Goal: Task Accomplishment & Management: Manage account settings

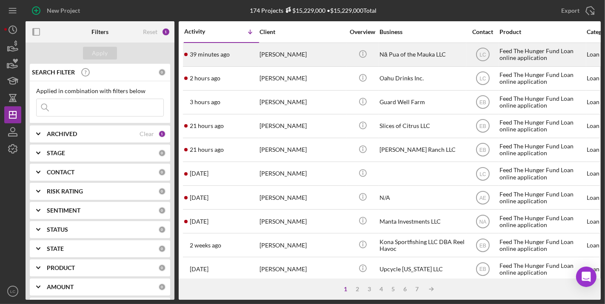
click at [307, 57] on div "[PERSON_NAME]" at bounding box center [302, 54] width 85 height 23
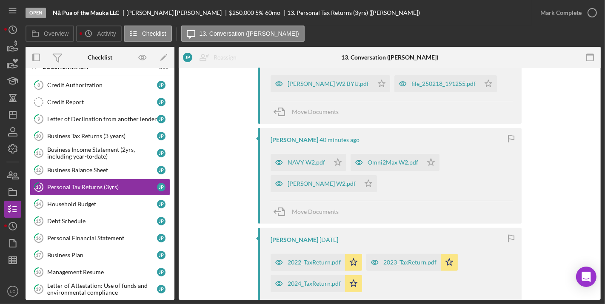
scroll to position [161, 0]
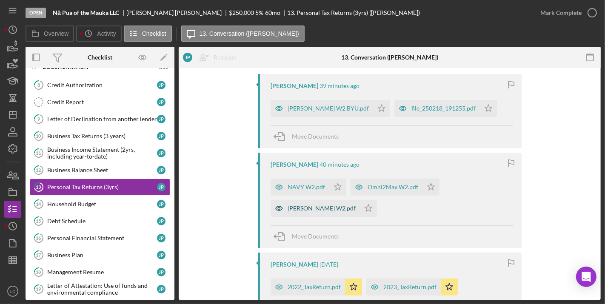
click at [310, 211] on div "[PERSON_NAME] W2.pdf" at bounding box center [315, 208] width 89 height 17
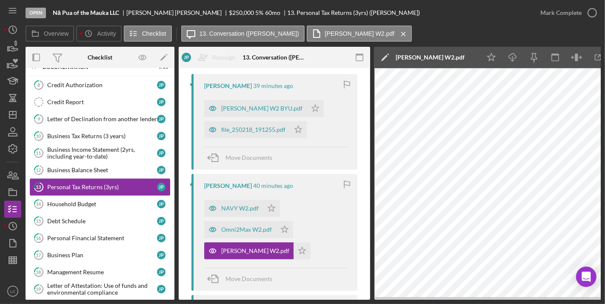
scroll to position [0, 0]
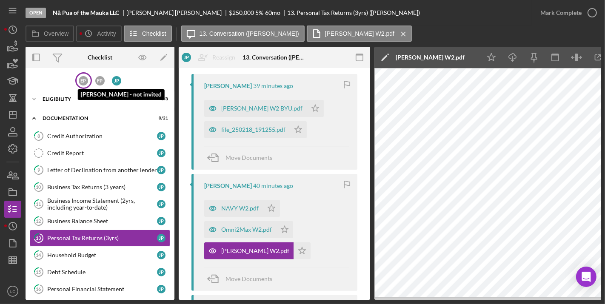
click at [79, 83] on div "E P" at bounding box center [83, 80] width 9 height 9
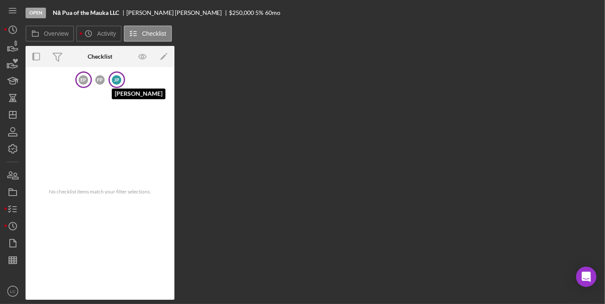
click at [116, 78] on div "J P" at bounding box center [116, 79] width 9 height 9
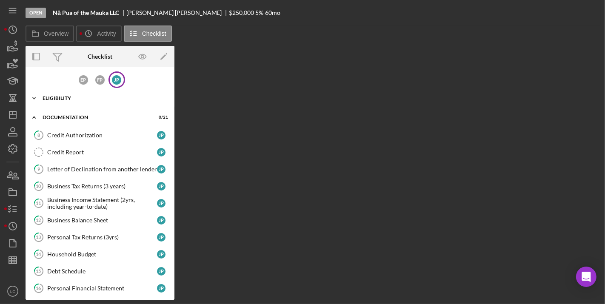
click at [56, 100] on div "Eligibility" at bounding box center [103, 98] width 121 height 5
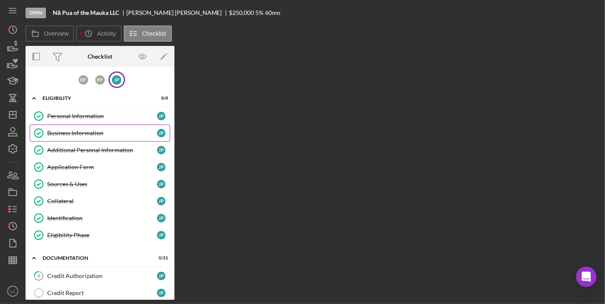
click at [74, 134] on div "Business Information" at bounding box center [102, 133] width 110 height 7
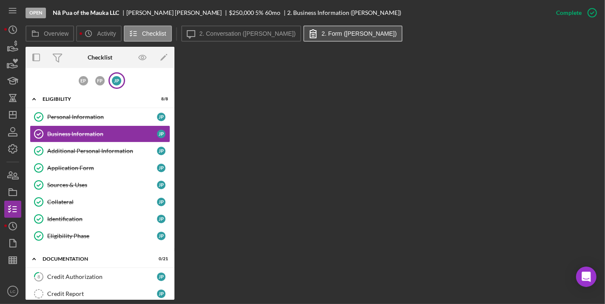
click at [320, 28] on button "2. Form ([PERSON_NAME])" at bounding box center [352, 34] width 99 height 16
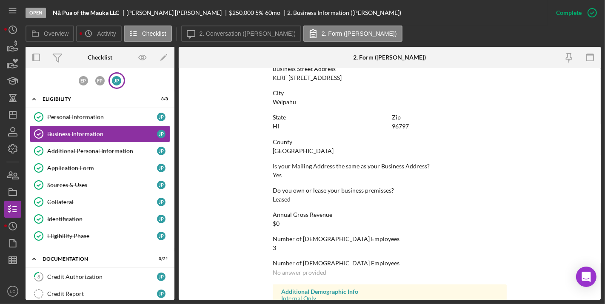
scroll to position [528, 0]
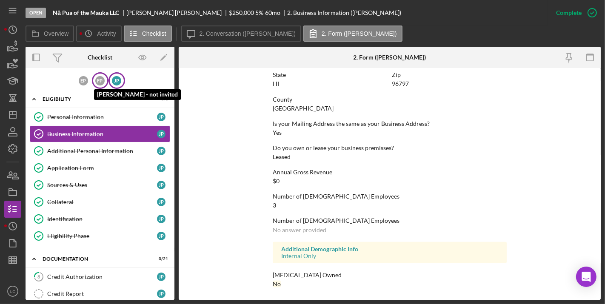
click at [98, 80] on div "F P" at bounding box center [99, 80] width 9 height 9
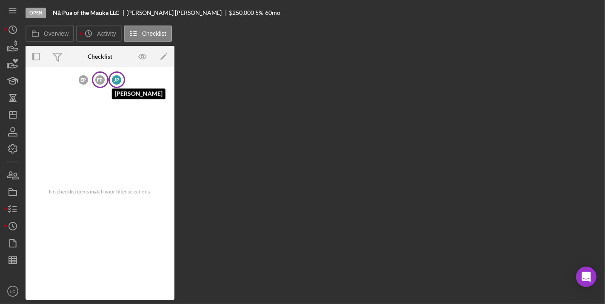
click at [117, 81] on div "J P" at bounding box center [116, 79] width 9 height 9
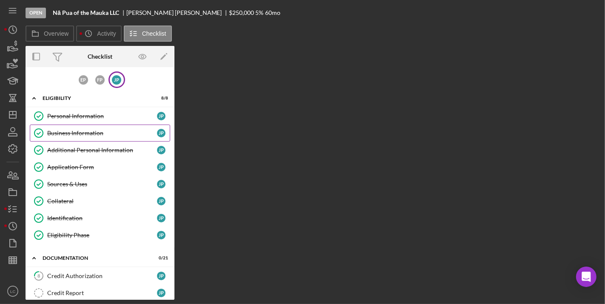
click at [74, 132] on div "Business Information" at bounding box center [102, 133] width 110 height 7
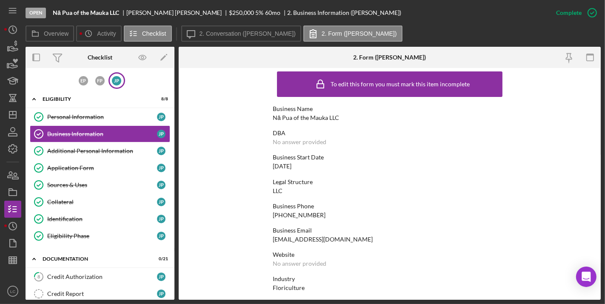
scroll to position [7, 0]
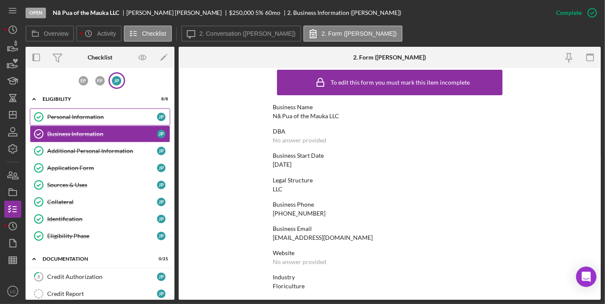
click at [88, 114] on div "Personal Information" at bounding box center [102, 117] width 110 height 7
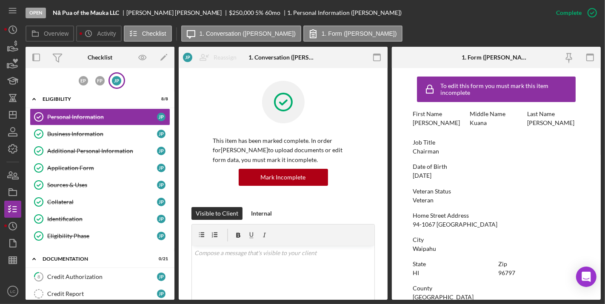
scroll to position [0, 0]
click at [83, 131] on div "Business Information" at bounding box center [102, 134] width 110 height 7
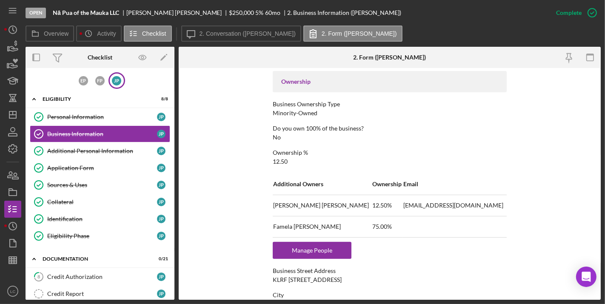
scroll to position [284, 0]
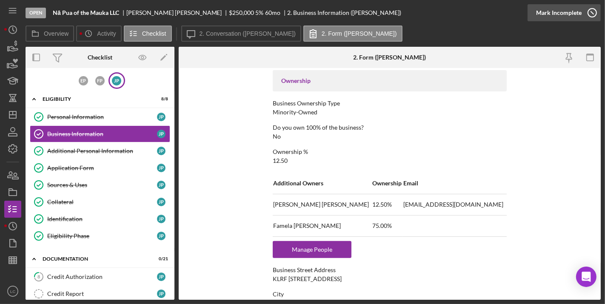
click at [582, 11] on icon "button" at bounding box center [592, 12] width 21 height 21
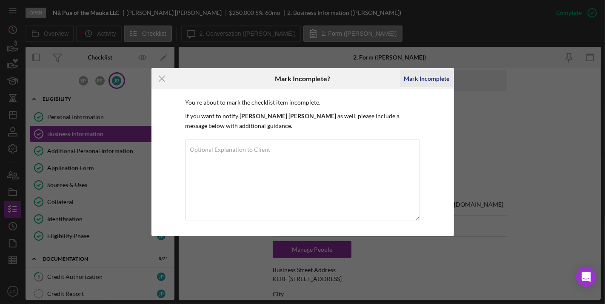
click at [434, 79] on div "Mark Incomplete" at bounding box center [427, 78] width 46 height 17
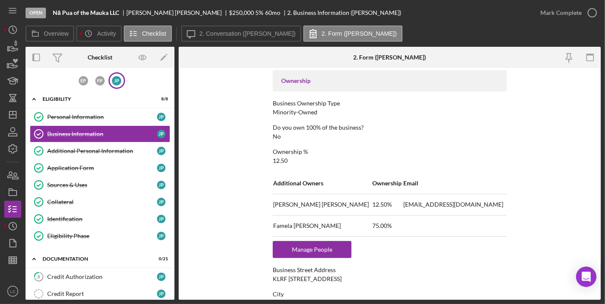
scroll to position [392, 0]
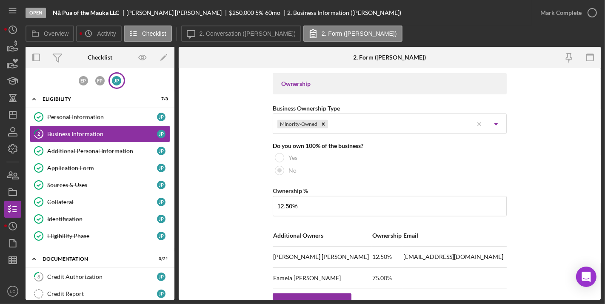
click at [322, 289] on div "Business Name Nā Pua of the Mauka LLC DBA Business Start Date [DATE] Legal Stru…" at bounding box center [390, 205] width 234 height 1051
click at [317, 298] on div "Manage People" at bounding box center [312, 302] width 70 height 17
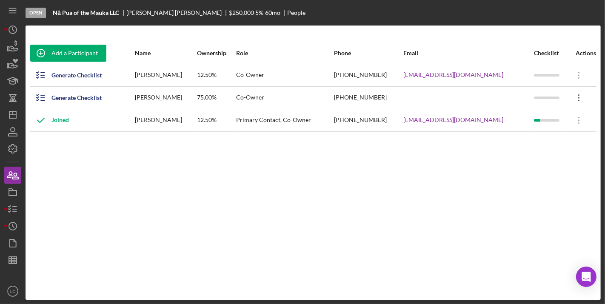
click at [576, 89] on icon "Icon/Overflow" at bounding box center [579, 97] width 21 height 21
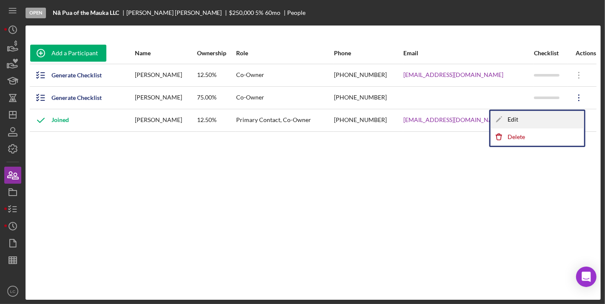
click at [538, 116] on div "Icon/Edit Edit" at bounding box center [538, 119] width 94 height 17
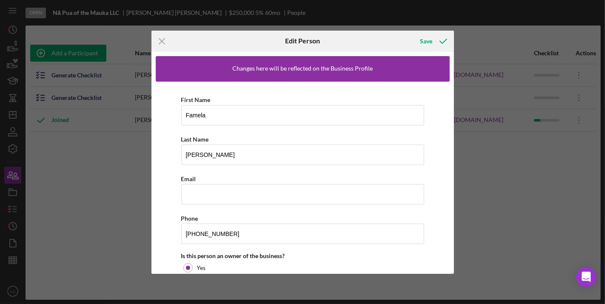
click at [249, 205] on div "First Name Famela Last Name [PERSON_NAME] Email Phone [PHONE_NUMBER] Is this pe…" at bounding box center [303, 234] width 294 height 305
click at [248, 193] on input "Email" at bounding box center [302, 194] width 243 height 20
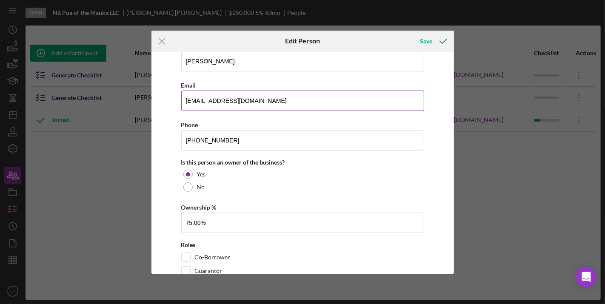
scroll to position [114, 0]
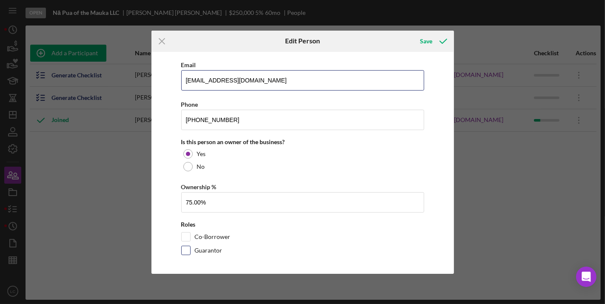
type input "[EMAIL_ADDRESS][DOMAIN_NAME]"
click at [205, 246] on label "Guarantor" at bounding box center [209, 250] width 28 height 9
click at [190, 246] on input "Guarantor" at bounding box center [186, 250] width 9 height 9
checkbox input "true"
click at [428, 46] on div "Save" at bounding box center [427, 41] width 12 height 17
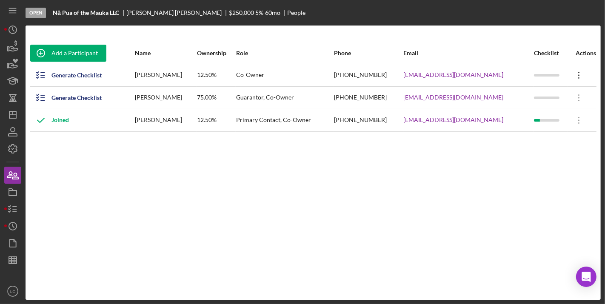
click at [576, 76] on icon "Icon/Overflow" at bounding box center [579, 75] width 21 height 21
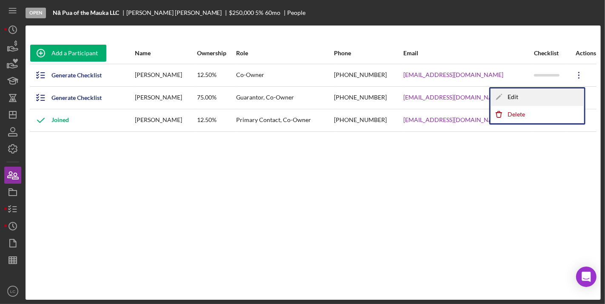
click at [534, 97] on div "Icon/Edit Edit" at bounding box center [538, 97] width 94 height 17
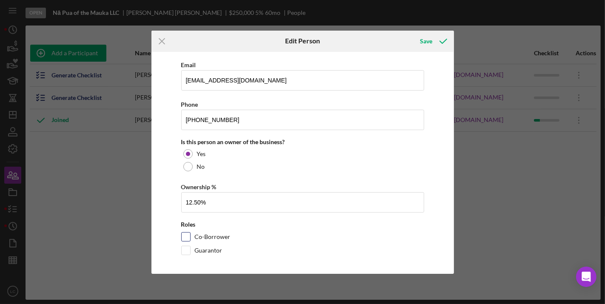
click at [221, 234] on label "Co-Borrower" at bounding box center [213, 237] width 36 height 9
click at [190, 234] on input "Co-Borrower" at bounding box center [186, 237] width 9 height 9
checkbox input "true"
click at [429, 40] on div "Save" at bounding box center [427, 41] width 12 height 17
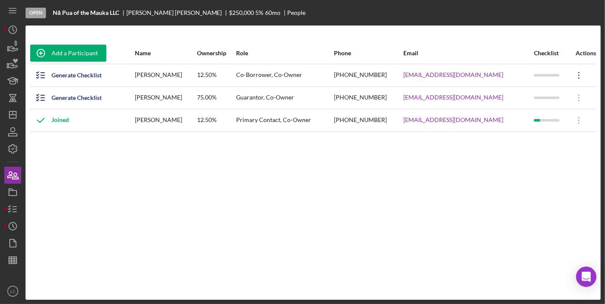
click at [584, 74] on icon "Icon/Overflow" at bounding box center [579, 75] width 21 height 21
click at [291, 163] on div "Add a Participant Name Ownership Role Phone Email Checklist Actions Generate Ch…" at bounding box center [313, 163] width 575 height 240
click at [68, 90] on div "Generate Checklist" at bounding box center [76, 97] width 50 height 17
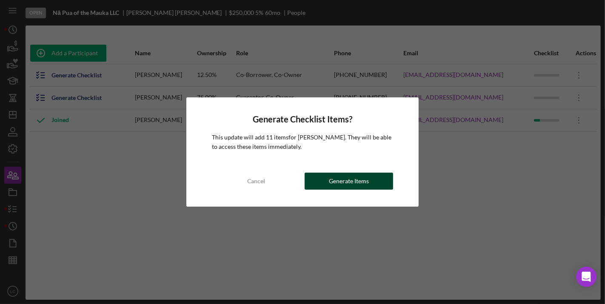
click at [338, 184] on div "Generate Items" at bounding box center [349, 181] width 40 height 17
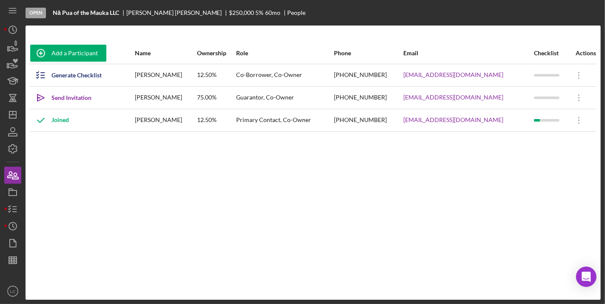
click at [115, 169] on div "Add a Participant Name Ownership Role Phone Email Checklist Actions Generate Ch…" at bounding box center [313, 163] width 575 height 240
click at [74, 95] on div "Send Invitation" at bounding box center [71, 97] width 40 height 17
